Goal: Find specific page/section: Find specific page/section

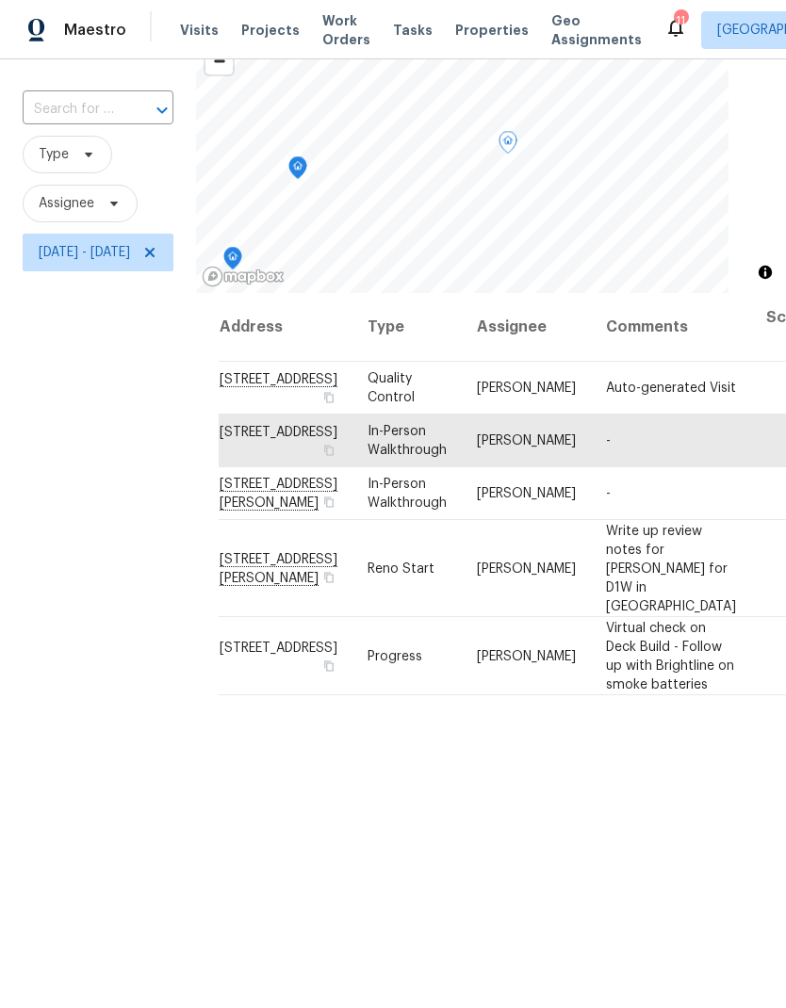
click at [465, 35] on span "Properties" at bounding box center [491, 30] width 73 height 19
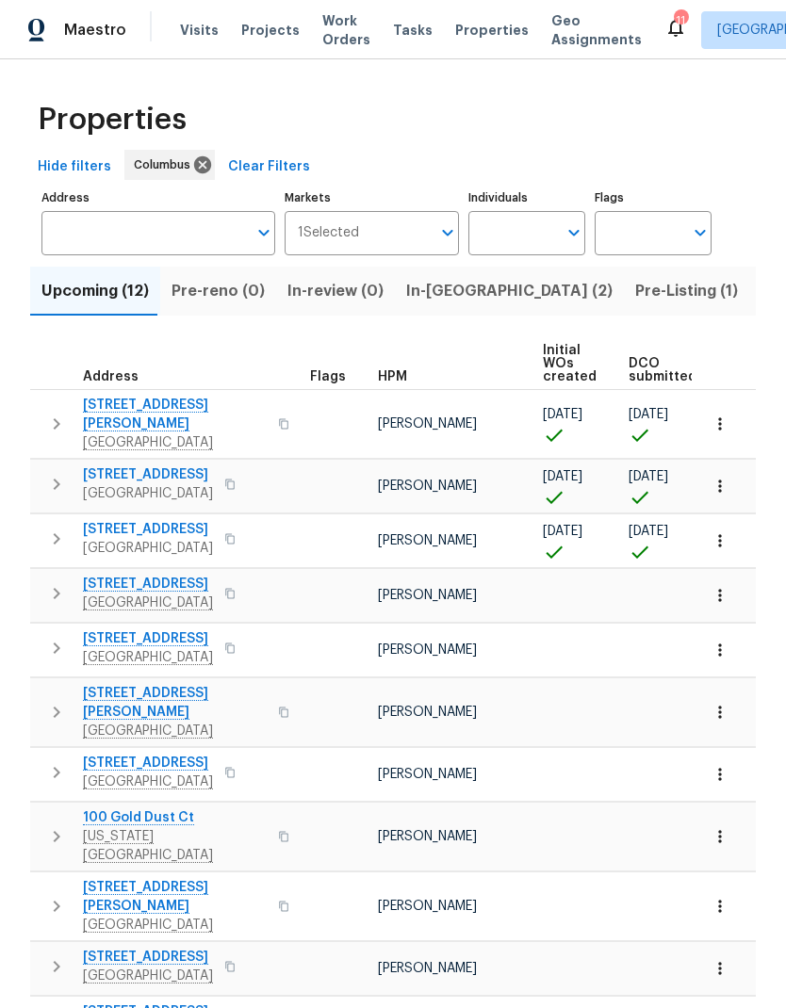
click at [203, 254] on input "Address" at bounding box center [143, 233] width 205 height 44
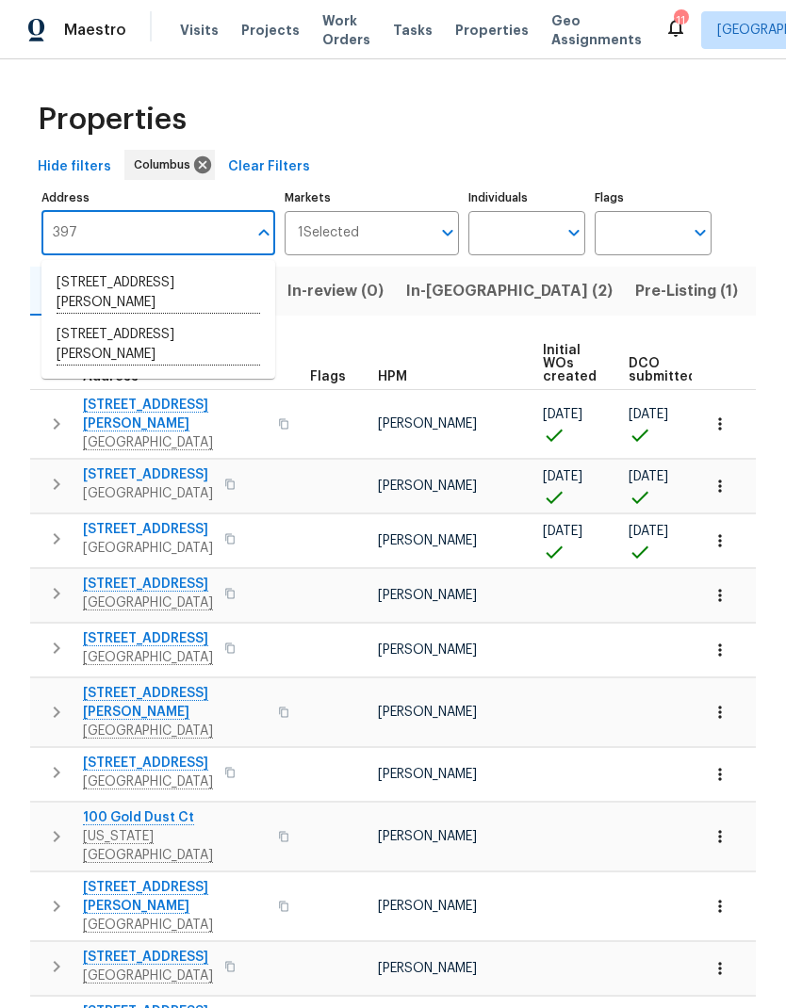
type input "3972"
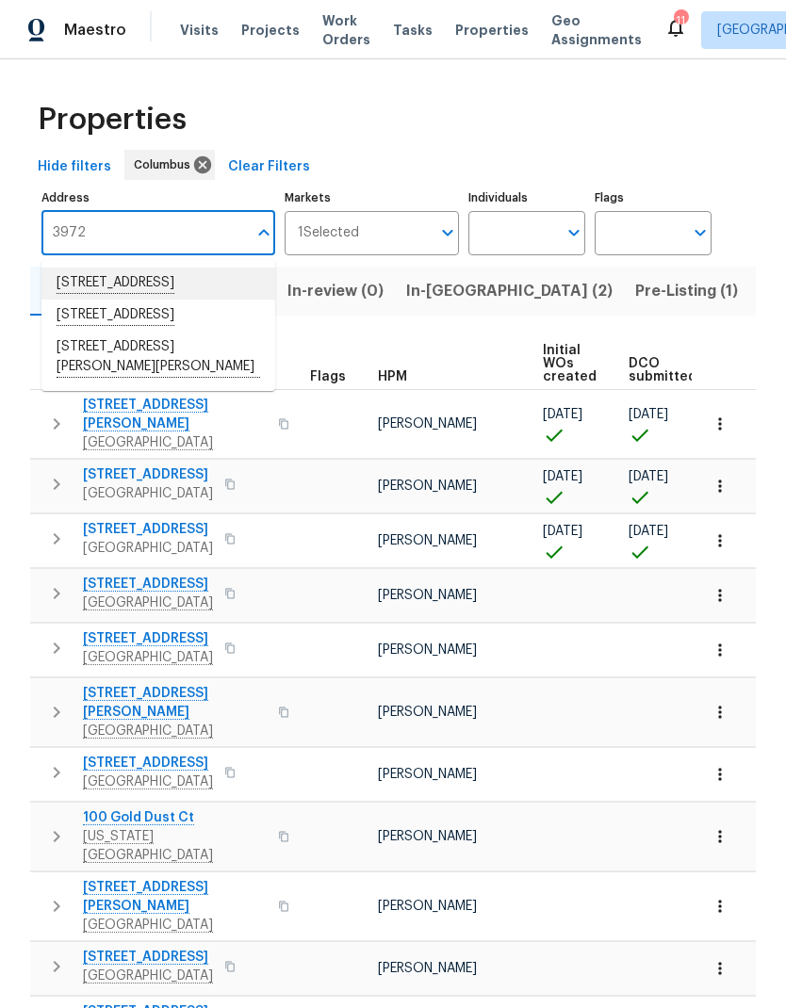
click at [186, 287] on li "3972 Bannen Trail Dr Canal Winchester OH 43110" at bounding box center [158, 284] width 234 height 32
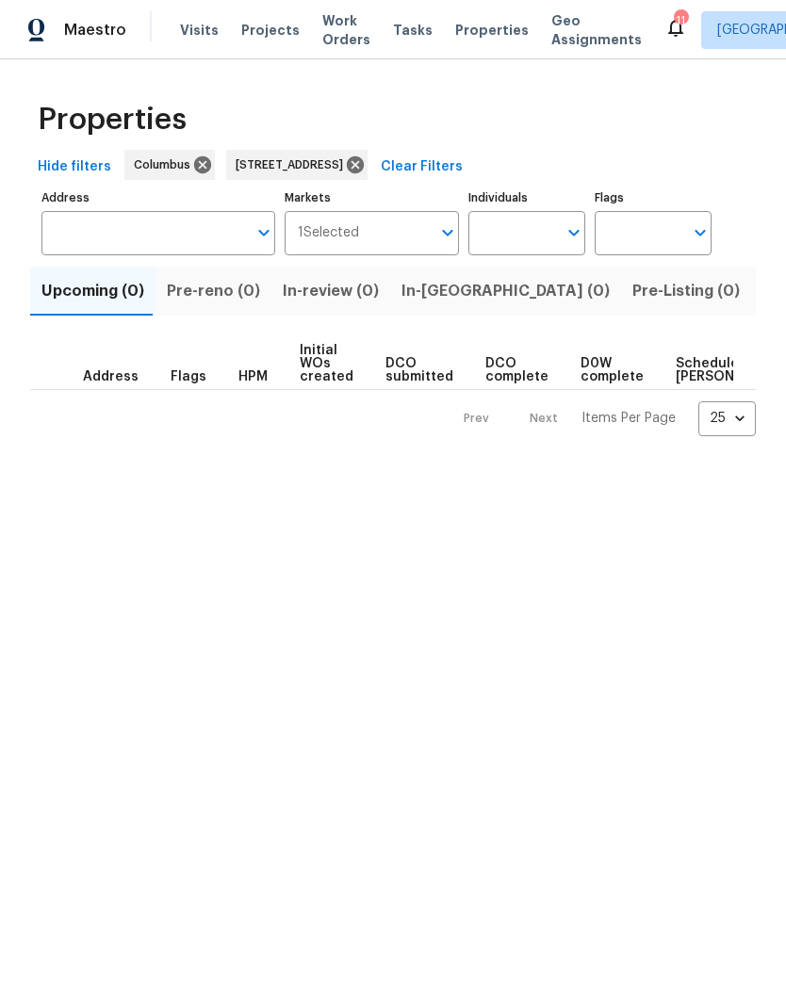
type input "3972 Bannen Trail Dr Canal Winchester OH 43110"
click at [762, 295] on span "Listed (1)" at bounding box center [796, 291] width 68 height 26
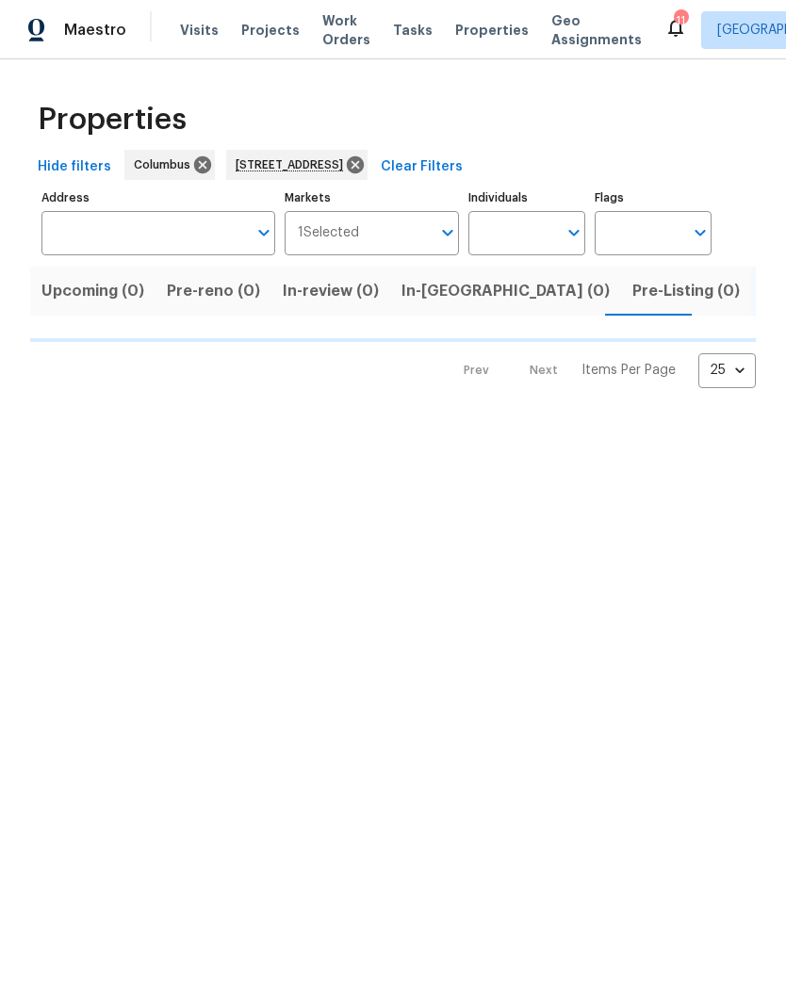
type input "3972 Bannen Trail Dr Canal Winchester OH 43110"
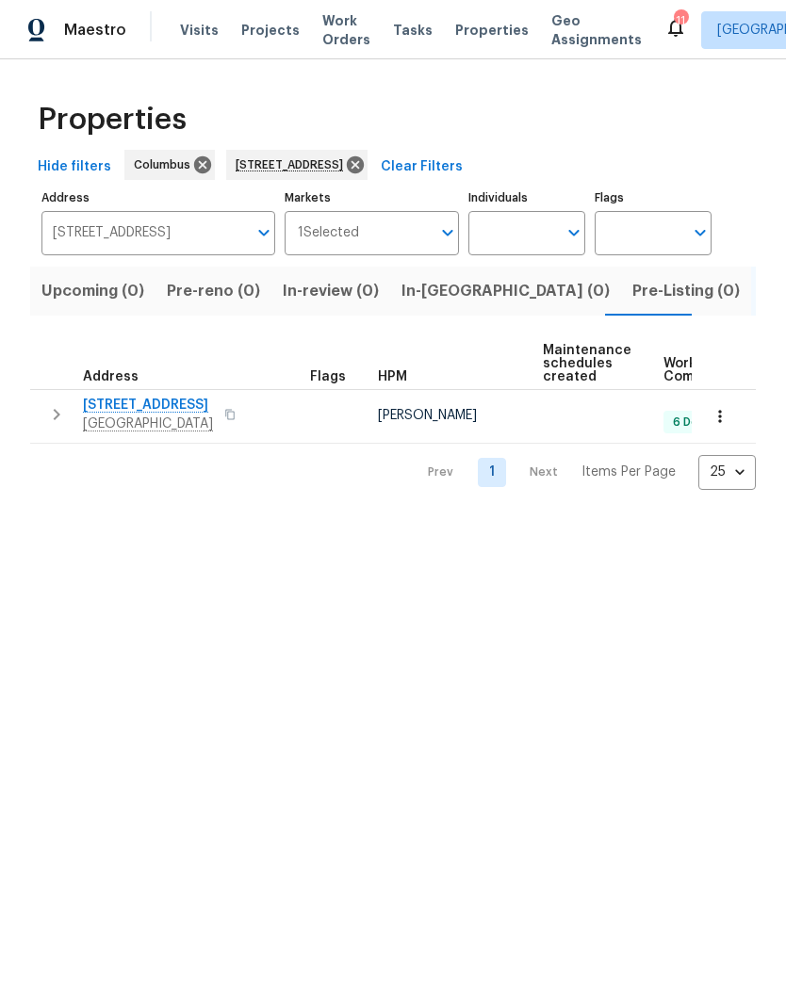
click at [166, 411] on span "[STREET_ADDRESS]" at bounding box center [148, 405] width 130 height 19
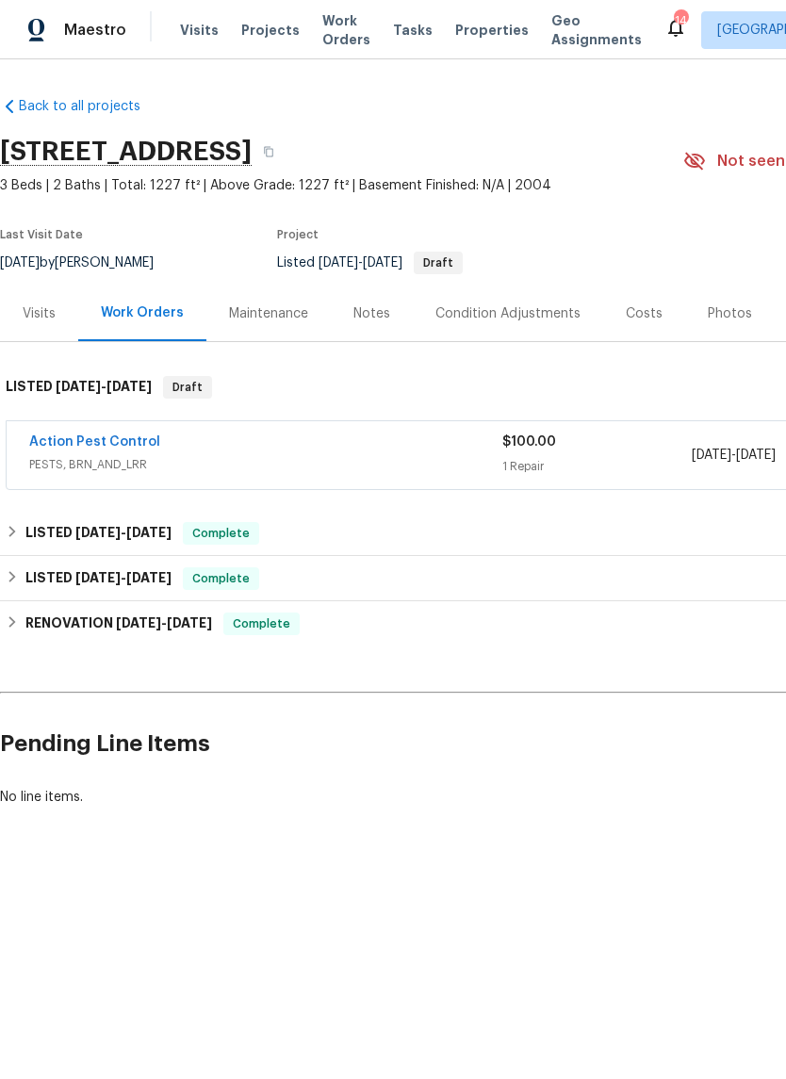
click at [52, 311] on div "Visits" at bounding box center [39, 313] width 33 height 19
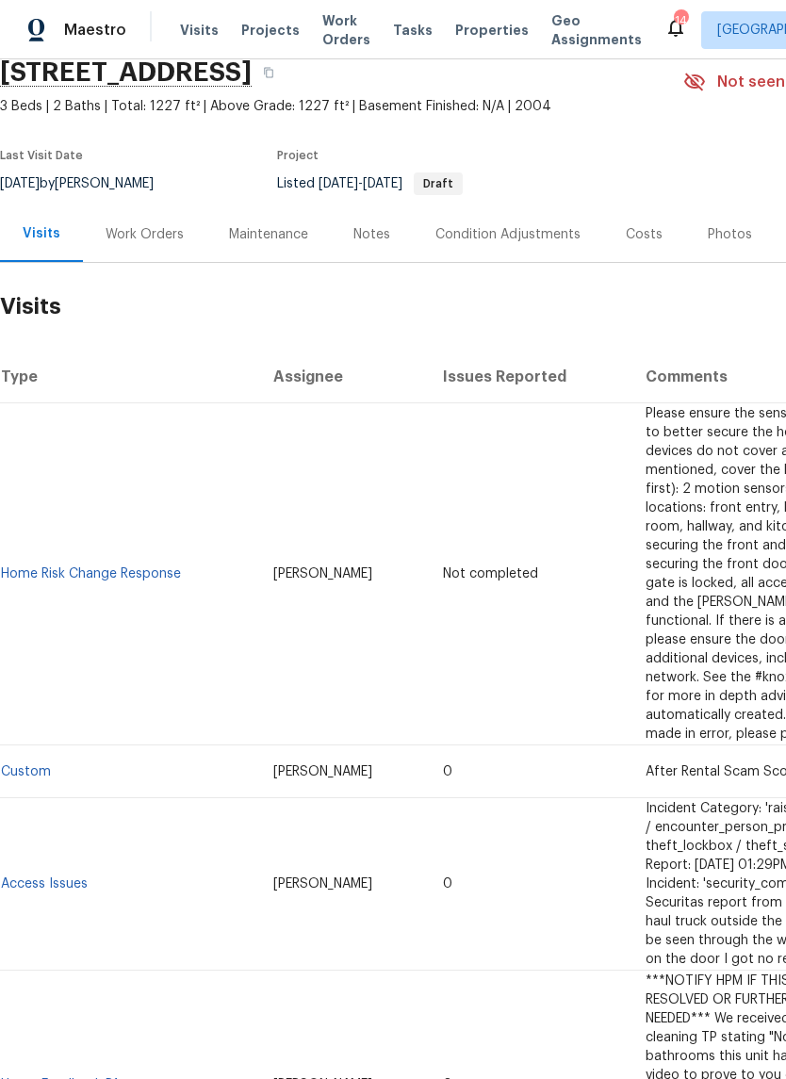
scroll to position [79, 0]
click at [38, 765] on link "Custom" at bounding box center [26, 771] width 50 height 13
